Goal: Task Accomplishment & Management: Use online tool/utility

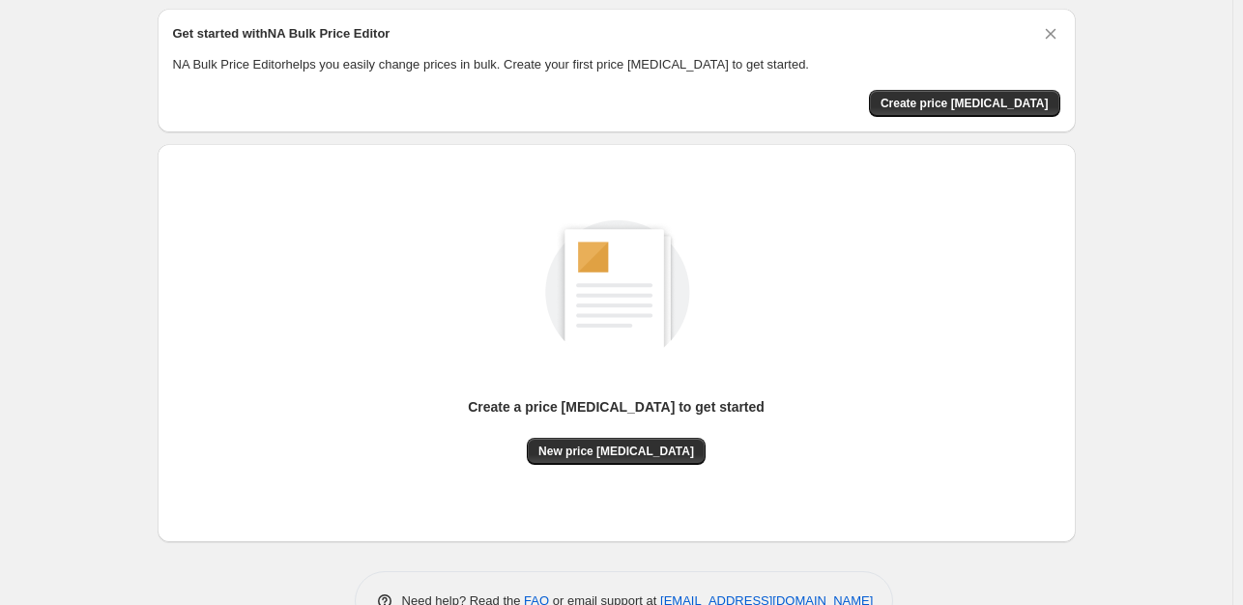
scroll to position [97, 0]
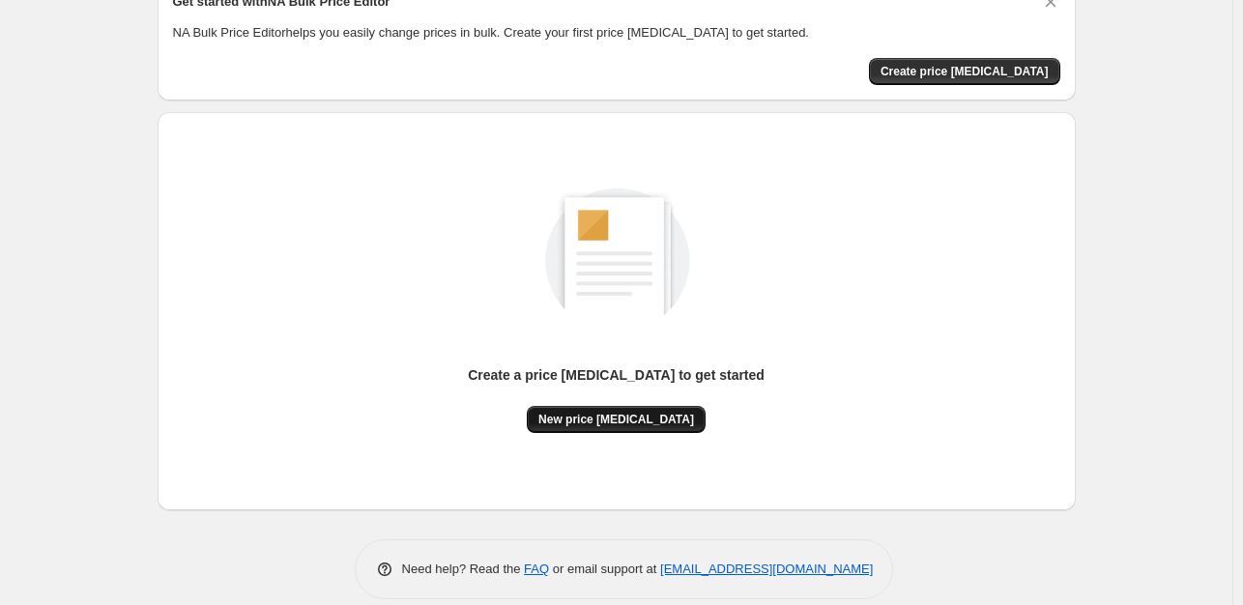
click at [647, 424] on span "New price [MEDICAL_DATA]" at bounding box center [616, 419] width 156 height 15
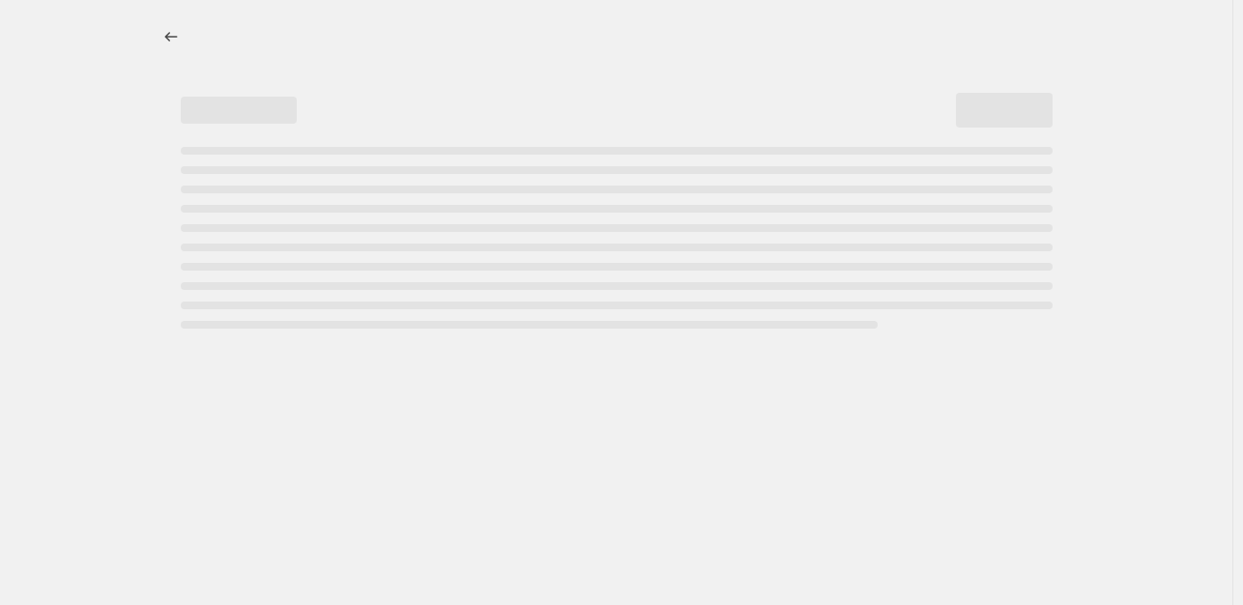
select select "percentage"
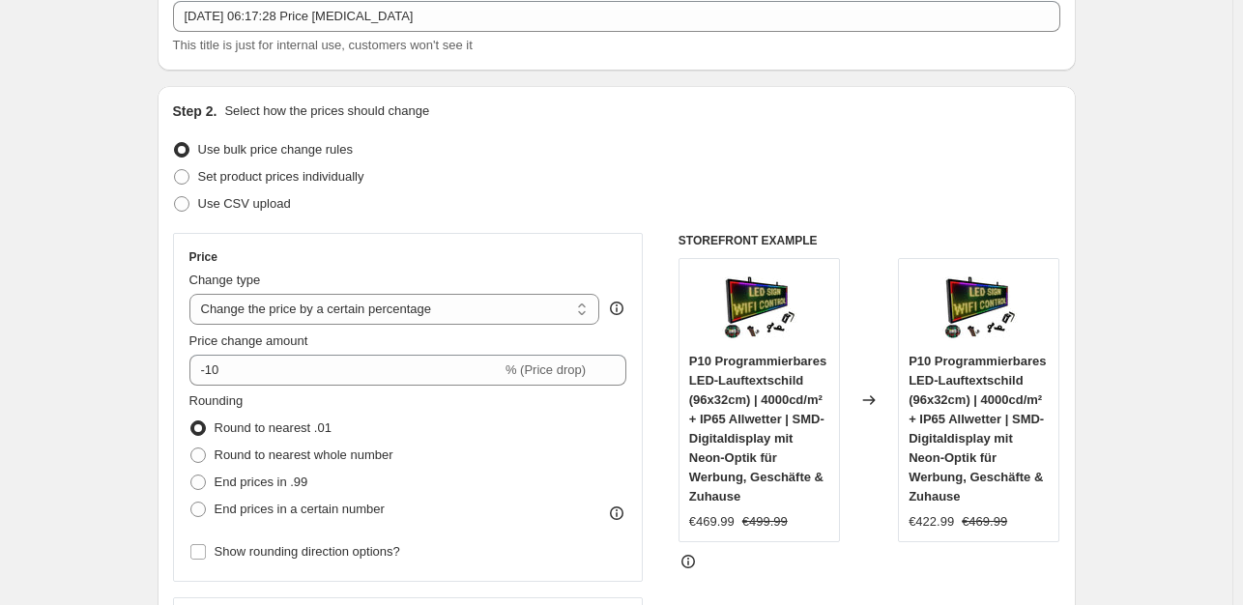
scroll to position [193, 0]
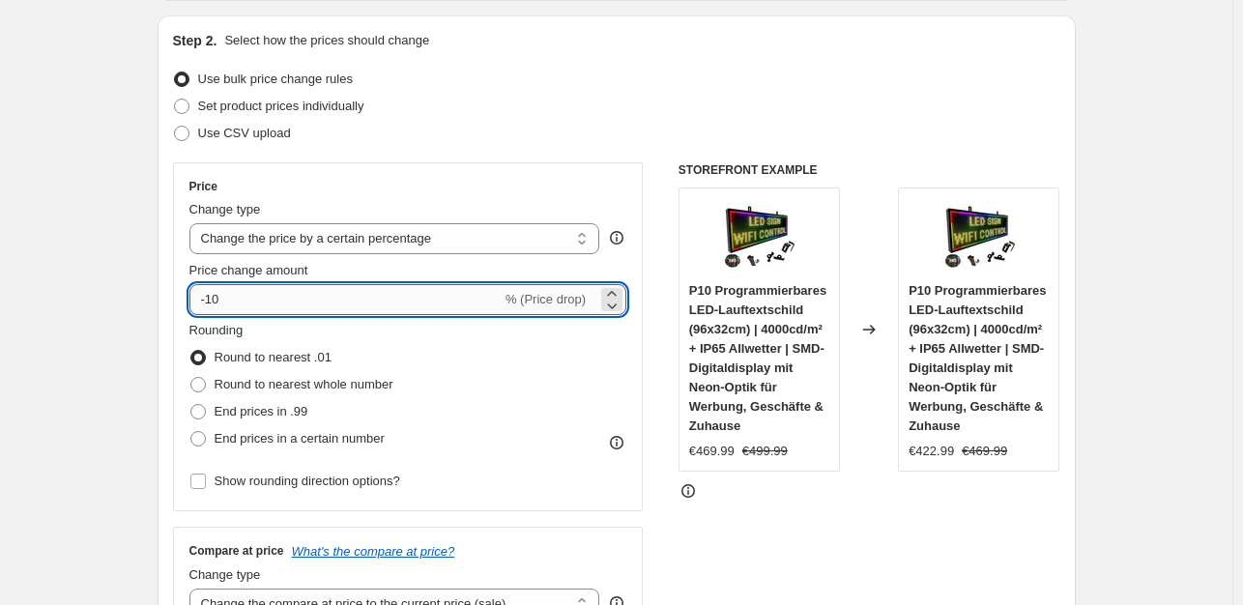
click at [244, 306] on input "-10" at bounding box center [345, 299] width 312 height 31
type input "-1"
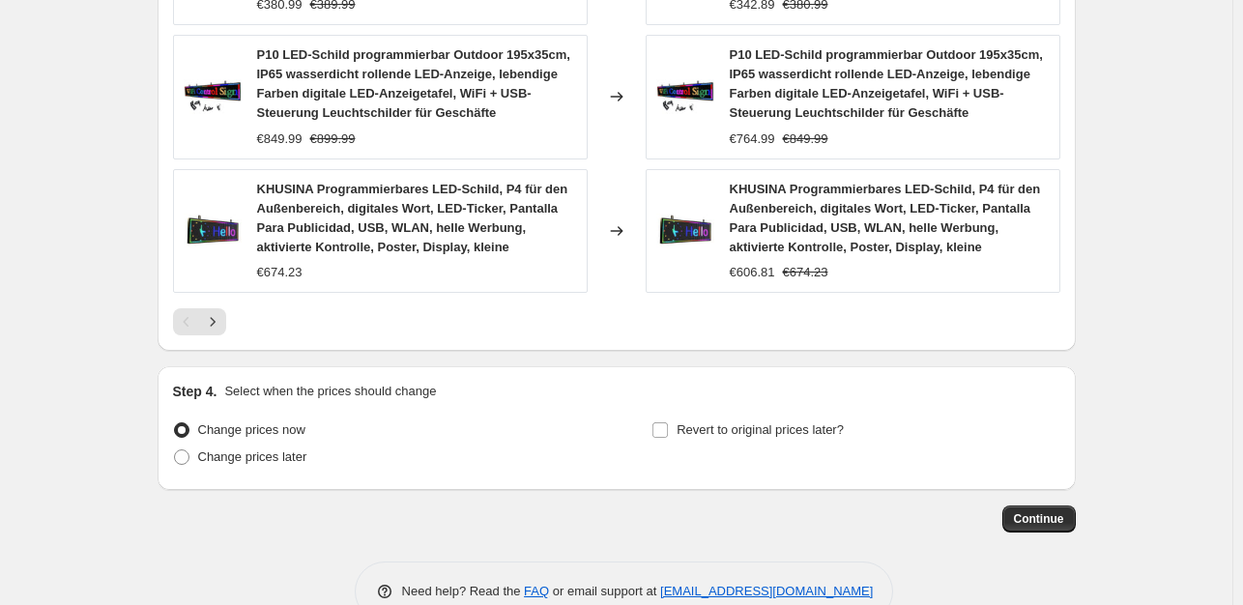
scroll to position [1531, 0]
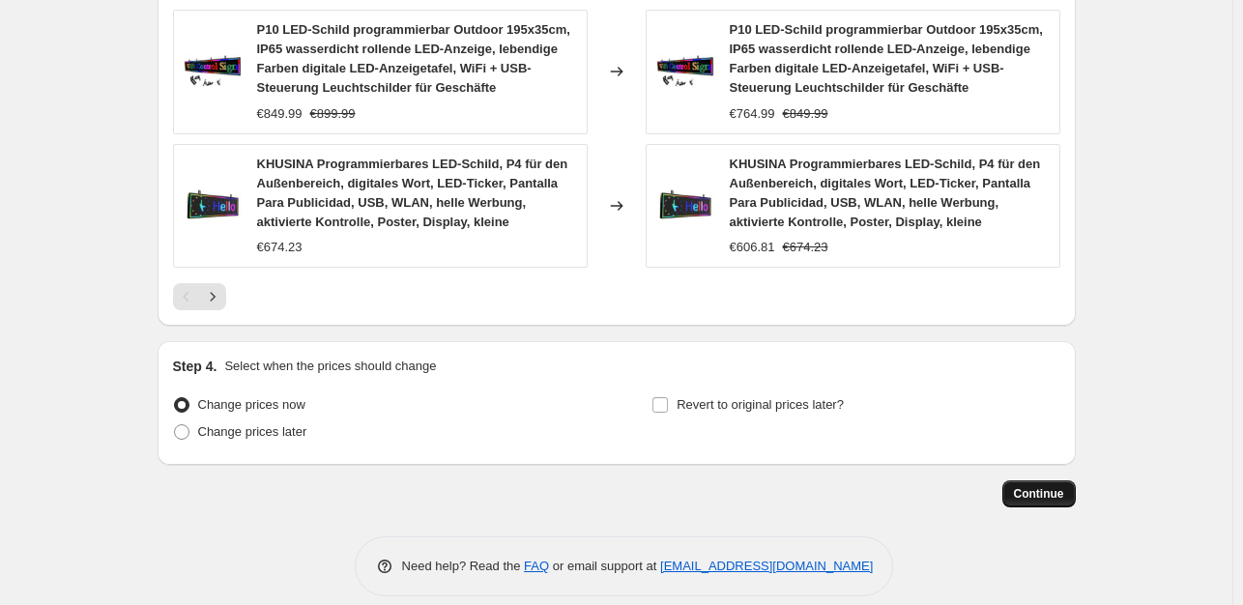
type input "-35"
click at [1044, 486] on span "Continue" at bounding box center [1039, 493] width 50 height 15
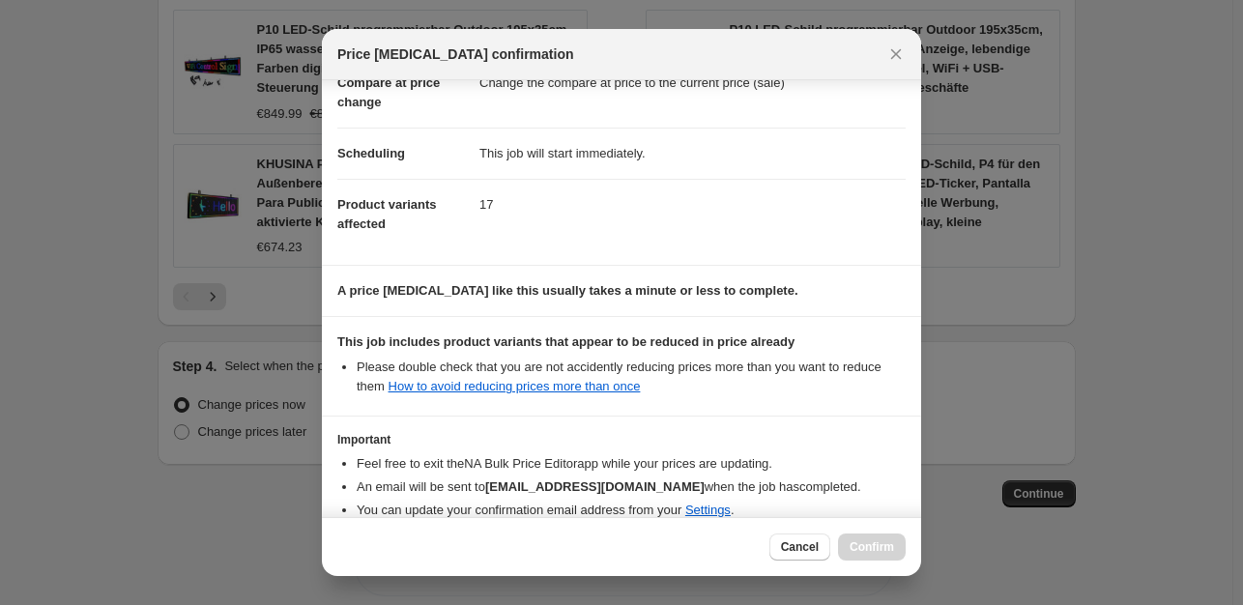
scroll to position [207, 0]
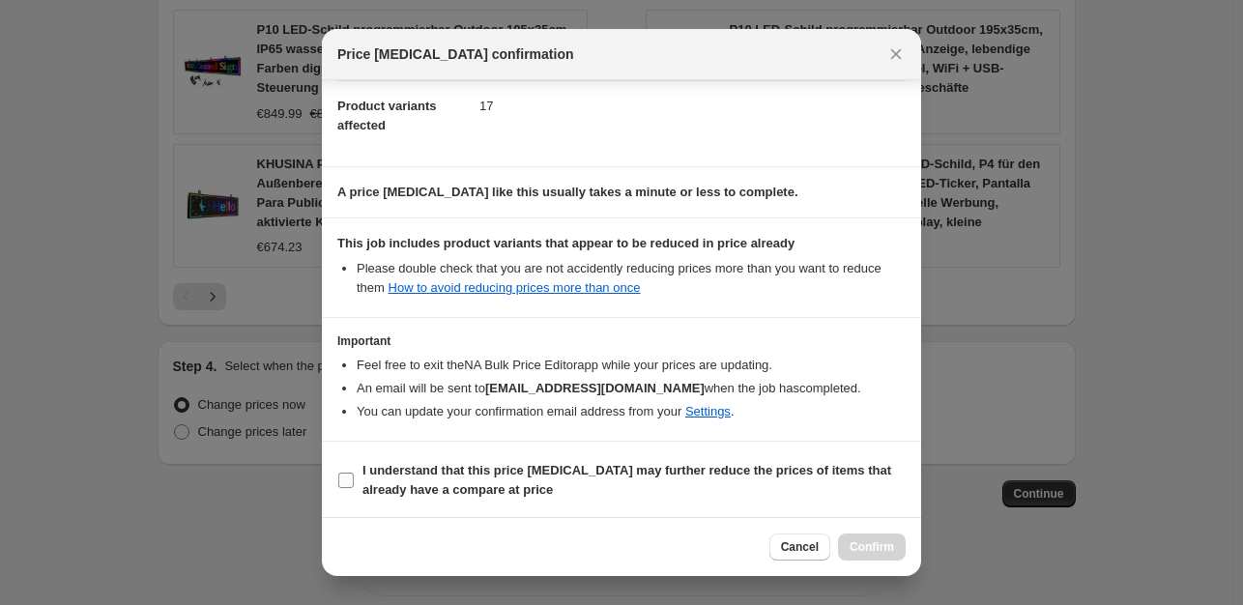
click at [341, 482] on input "I understand that this price change job may further reduce the prices of items …" at bounding box center [345, 480] width 15 height 15
checkbox input "true"
click at [861, 546] on span "Confirm" at bounding box center [872, 546] width 44 height 15
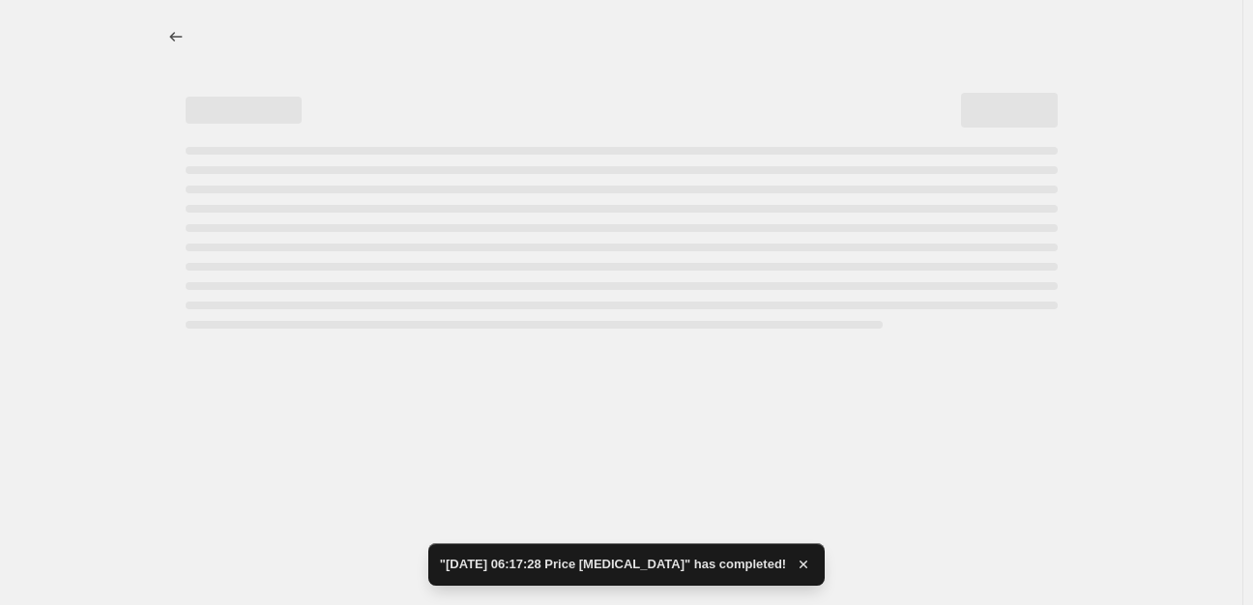
select select "percentage"
